Goal: Task Accomplishment & Management: Use online tool/utility

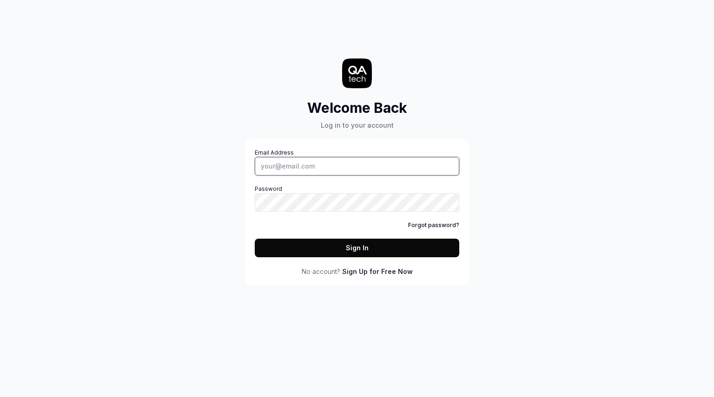
click at [342, 159] on input "Email Address" at bounding box center [357, 166] width 204 height 19
type input "[PERSON_NAME][EMAIL_ADDRESS][DOMAIN_NAME]"
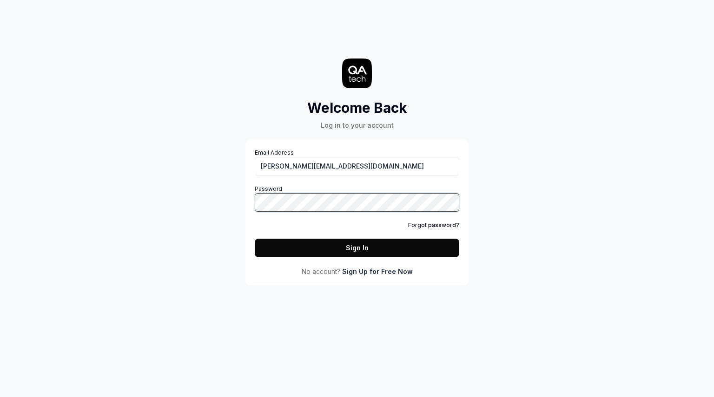
click at [255, 239] on button "Sign In" at bounding box center [357, 248] width 204 height 19
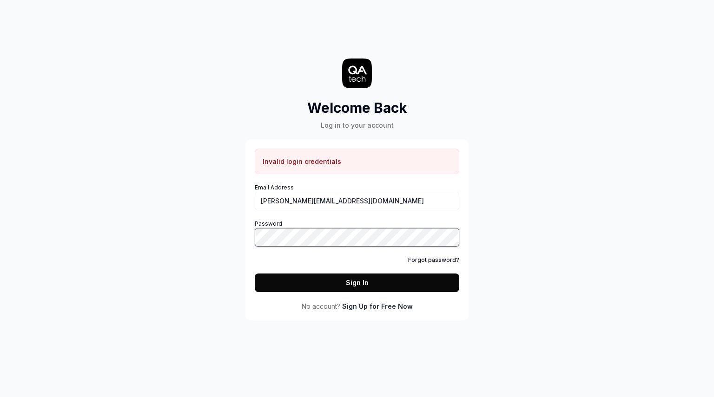
click at [255, 274] on button "Sign In" at bounding box center [357, 283] width 204 height 19
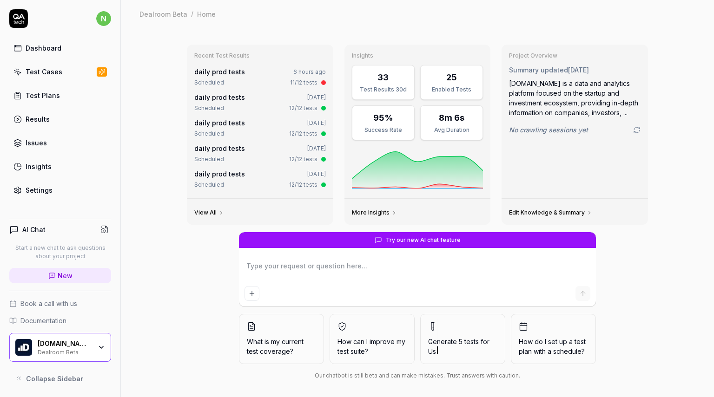
type textarea "*"
click at [43, 72] on div "Test Cases" at bounding box center [44, 72] width 37 height 10
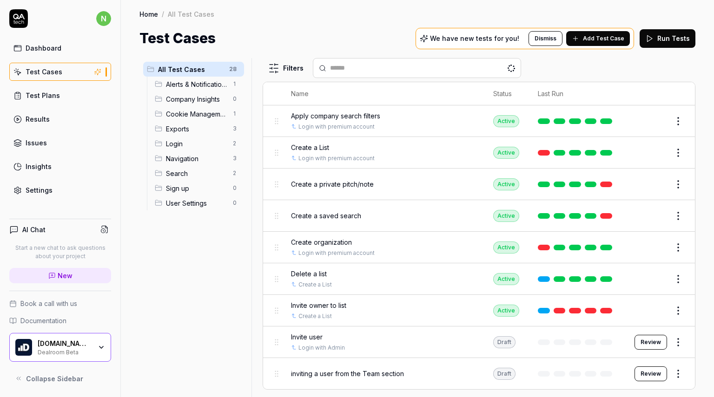
click at [59, 94] on link "Test Plans" at bounding box center [60, 95] width 102 height 18
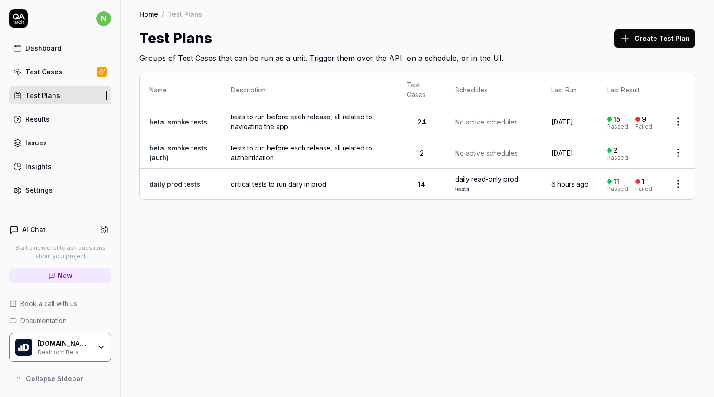
click at [676, 153] on html "n Dashboard Test Cases Test Plans Results Issues Insights Settings AI Chat Star…" at bounding box center [357, 198] width 714 height 397
click at [315, 154] on html "n Dashboard Test Cases Test Plans Results Issues Insights Settings AI Chat Star…" at bounding box center [357, 198] width 714 height 397
click at [191, 150] on link "beta: smoke tests (auth)" at bounding box center [178, 153] width 58 height 18
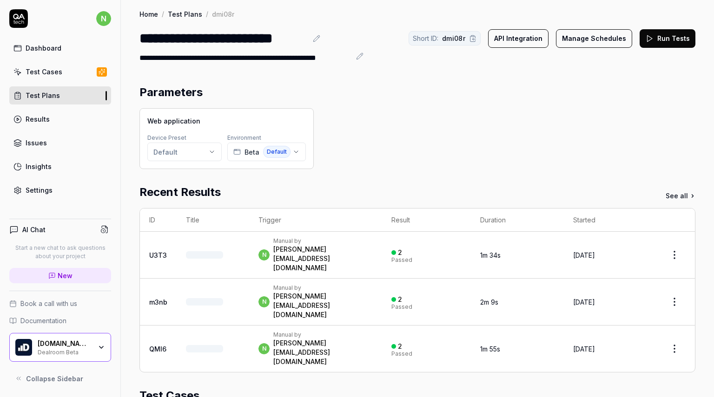
click at [650, 39] on button "Run Tests" at bounding box center [667, 38] width 56 height 19
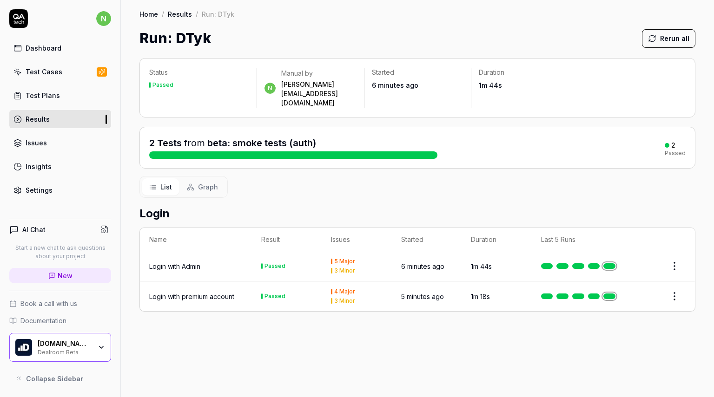
click at [60, 122] on link "Results" at bounding box center [60, 119] width 102 height 18
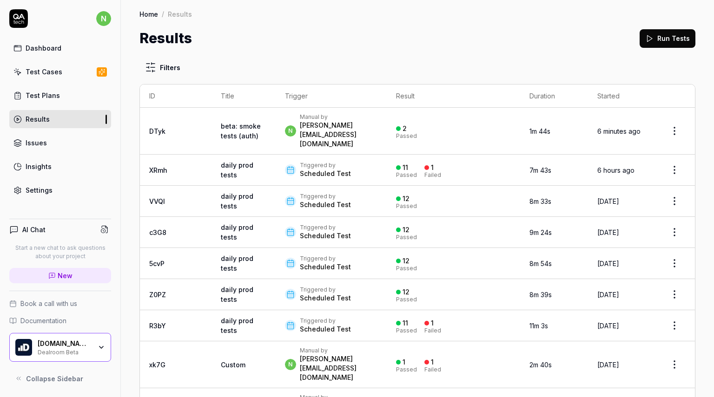
click at [57, 95] on div "Test Plans" at bounding box center [43, 96] width 34 height 10
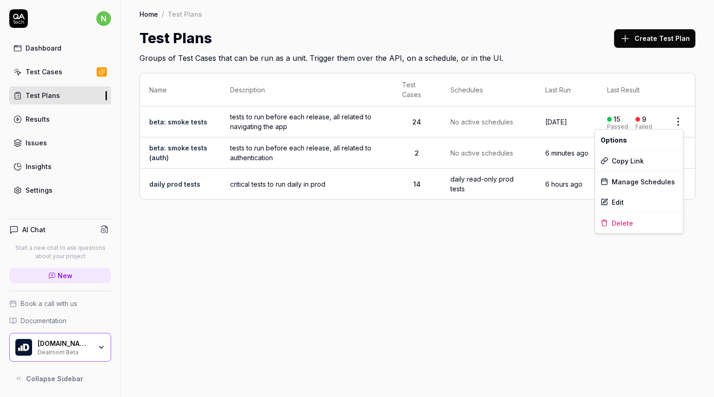
click at [677, 121] on html "n Dashboard Test Cases Test Plans Results Issues Insights Settings AI Chat Star…" at bounding box center [357, 198] width 714 height 397
click at [462, 244] on html "n Dashboard Test Cases Test Plans Results Issues Insights Settings AI Chat Star…" at bounding box center [357, 198] width 714 height 397
click at [169, 121] on link "beta: smoke tests" at bounding box center [178, 122] width 58 height 8
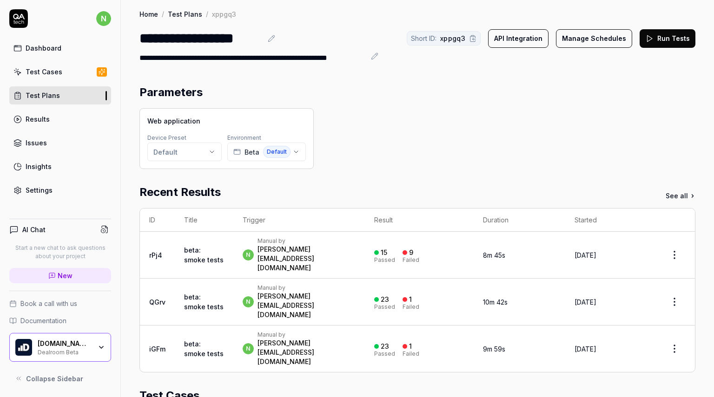
click at [658, 41] on button "Run Tests" at bounding box center [667, 38] width 56 height 19
